Goal: Task Accomplishment & Management: Use online tool/utility

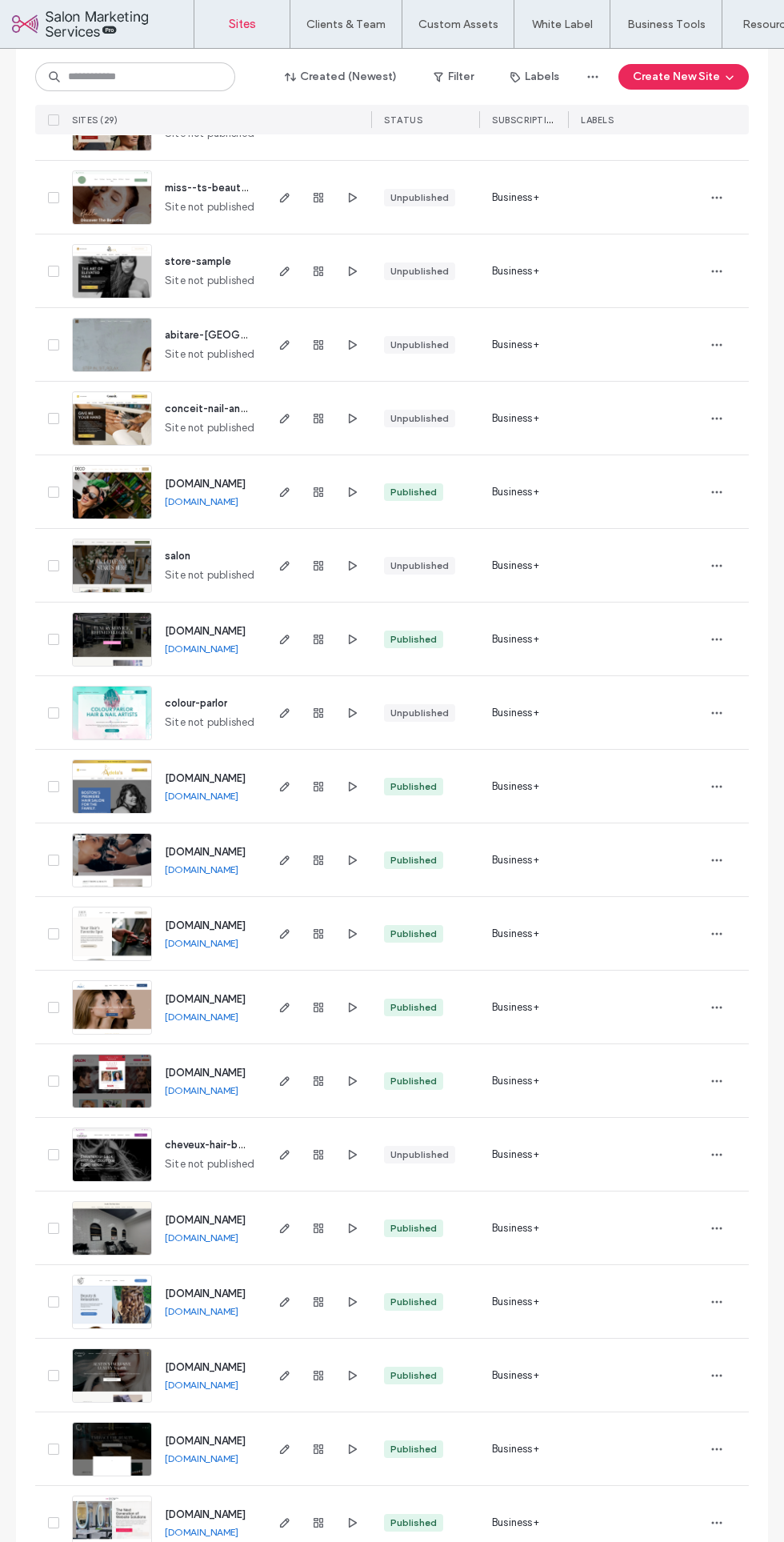
scroll to position [396, 0]
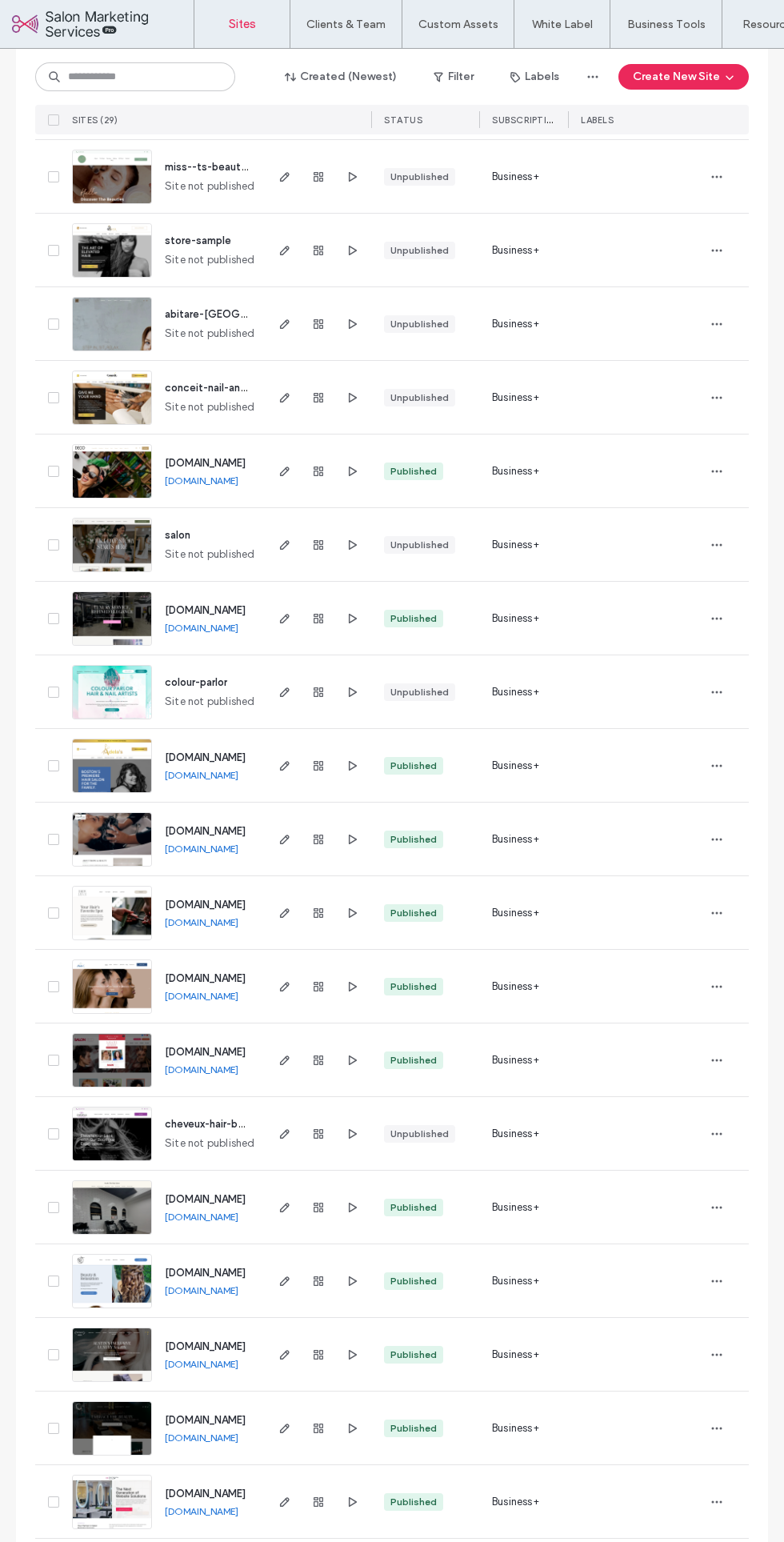
click at [91, 1038] on img at bounding box center [112, 1088] width 78 height 109
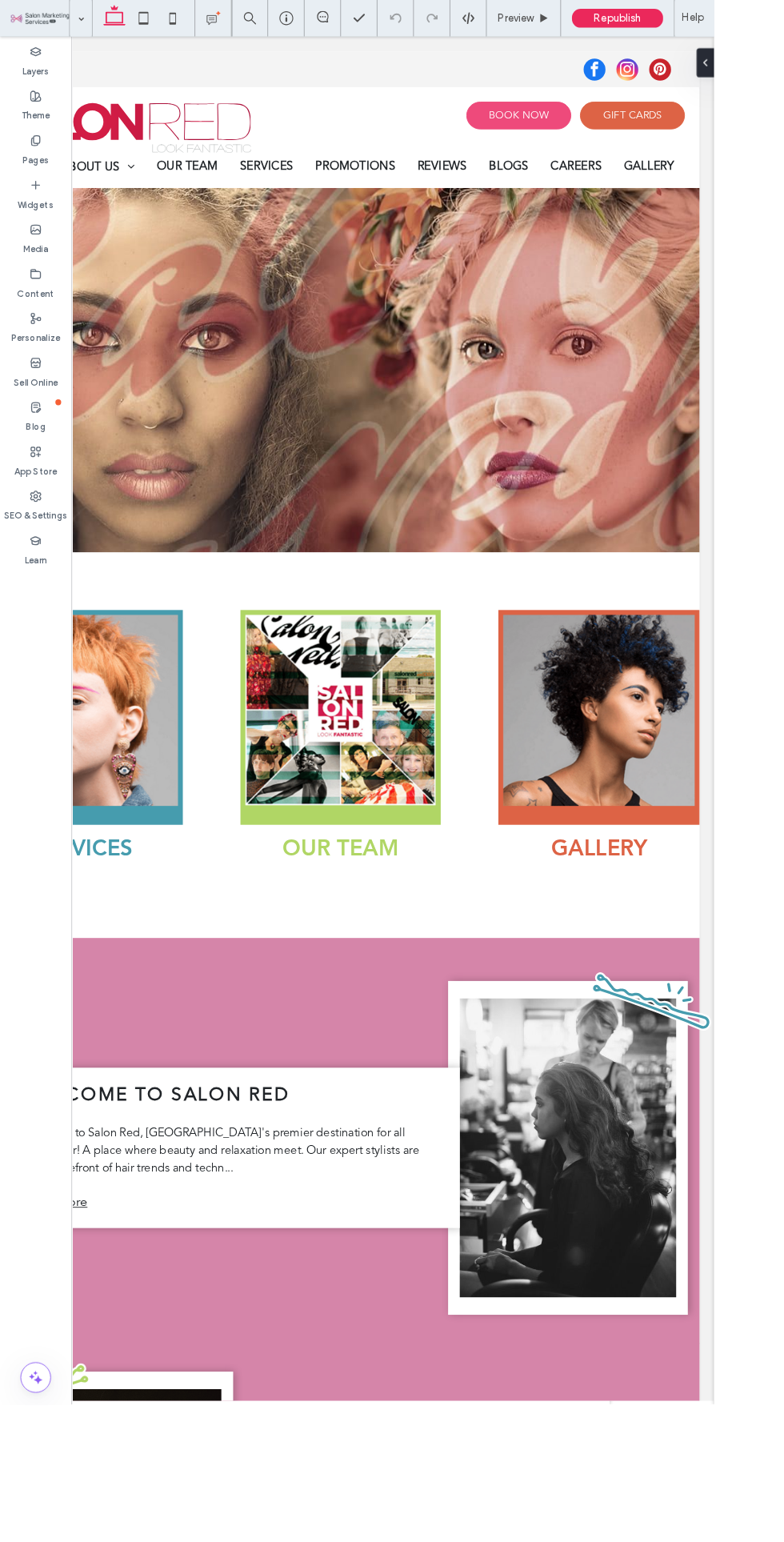
click at [516, 164] on html at bounding box center [556, 161] width 320 height 7
click at [38, 155] on icon at bounding box center [39, 154] width 13 height 13
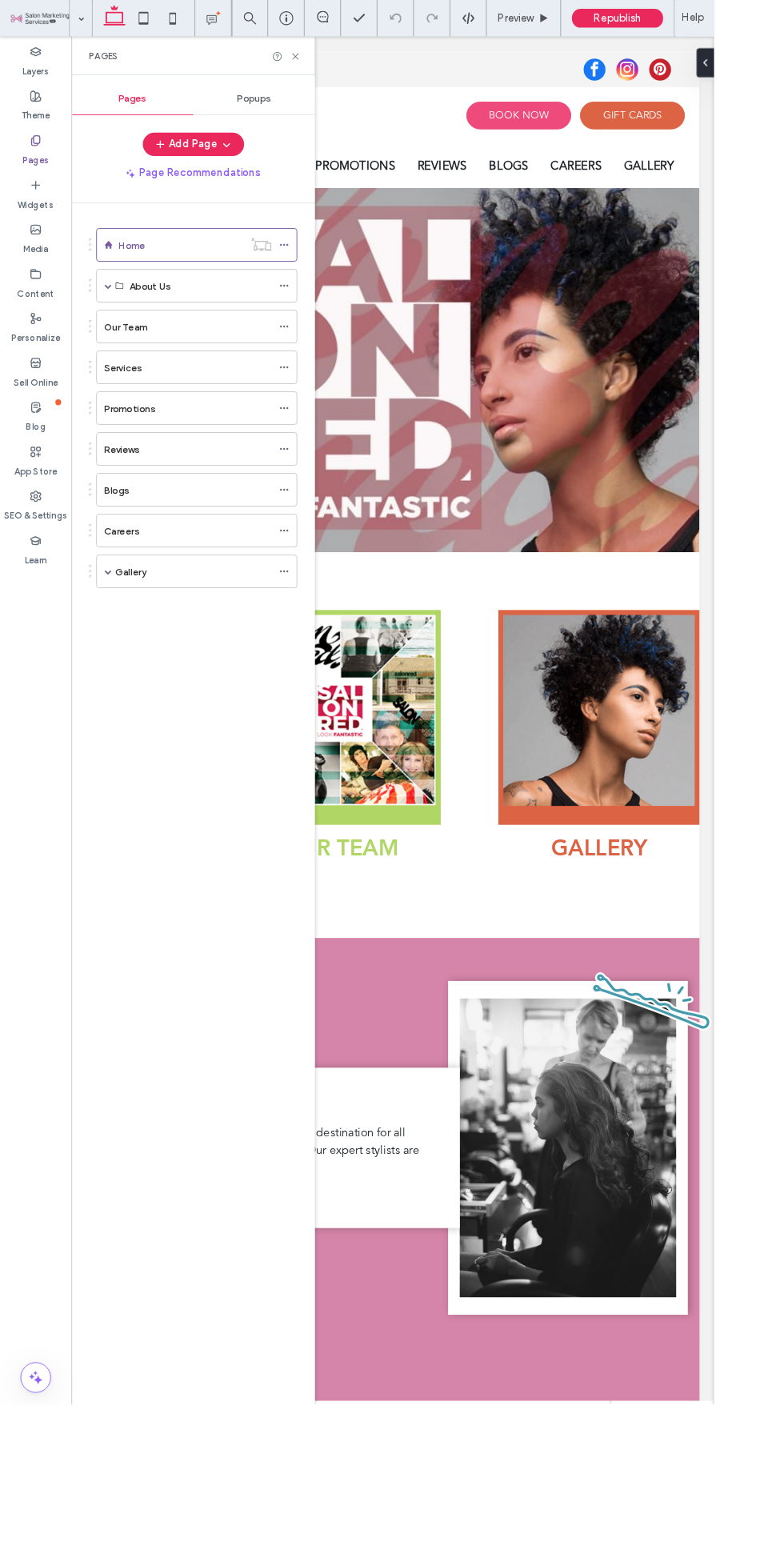
click at [278, 108] on span "Popups" at bounding box center [279, 109] width 37 height 13
click at [292, 98] on div "Popups" at bounding box center [279, 108] width 134 height 35
click at [278, 107] on span "Popups" at bounding box center [279, 109] width 37 height 13
click at [303, 102] on div "Popups" at bounding box center [279, 108] width 134 height 35
